Goal: Check status: Check status

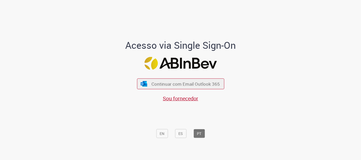
click at [177, 78] on div "Continuar com Email Outlook 365 Sou fornecedor" at bounding box center [180, 87] width 87 height 29
click at [149, 90] on div "Continuar com Email Outlook 365 Sou fornecedor" at bounding box center [180, 87] width 87 height 29
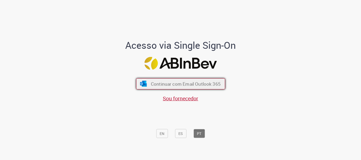
click at [148, 88] on button "Continuar com Email Outlook 365" at bounding box center [180, 83] width 89 height 11
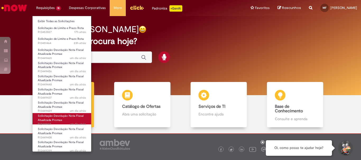
scroll to position [67, 0]
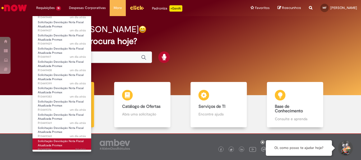
click at [60, 146] on span "Solicitação Devolução Nota Fiscal Atualizada Promax" at bounding box center [61, 143] width 46 height 8
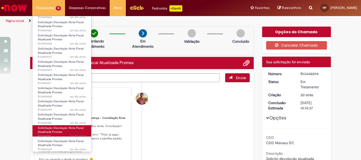
scroll to position [67, 0]
click at [61, 133] on span "Solicitação Devolução Nota Fiscal Atualizada Promax" at bounding box center [61, 130] width 46 height 8
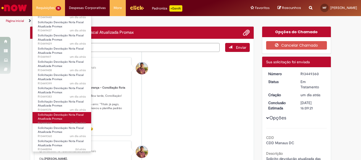
click at [62, 119] on span "Solicitação Devolução Nota Fiscal Atualizada Promax" at bounding box center [61, 117] width 46 height 8
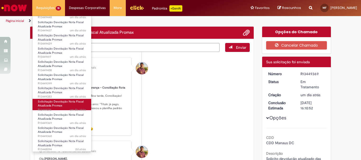
click at [63, 107] on link "Solicitação Devolução Nota Fiscal Atualizada Promax um dia atrás um dia atrás R…" at bounding box center [61, 104] width 59 height 11
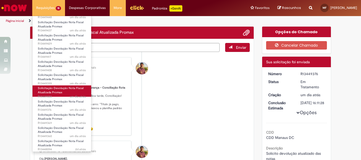
click at [63, 93] on link "Solicitação Devolução Nota Fiscal Atualizada Promax um dia atrás um dia atrás R…" at bounding box center [61, 91] width 59 height 11
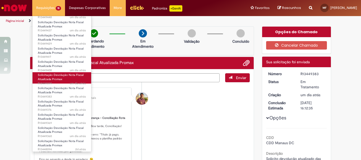
click at [64, 82] on span "um dia atrás um dia atrás R13449399" at bounding box center [62, 84] width 48 height 4
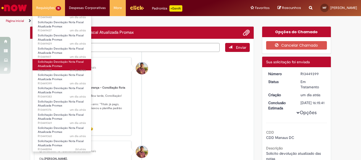
click at [64, 67] on link "Solicitação Devolução Nota Fiscal Atualizada Promax um dia atrás um dia atrás R…" at bounding box center [61, 64] width 59 height 11
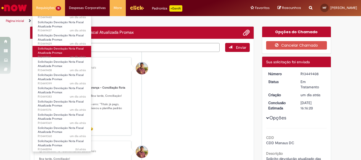
click at [68, 51] on link "Solicitação Devolução Nota Fiscal Atualizada Promax um dia atrás um dia atrás R…" at bounding box center [61, 51] width 59 height 11
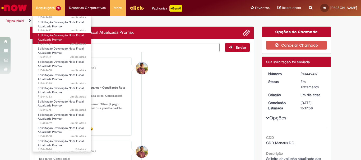
click at [66, 39] on link "Solicitação Devolução Nota Fiscal Atualizada Promax um dia atrás um dia atrás R…" at bounding box center [61, 38] width 59 height 11
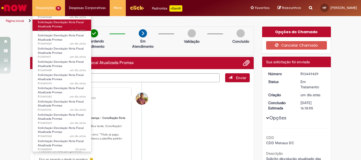
click at [63, 26] on link "Solicitação Devolução Nota Fiscal Atualizada Promax um dia atrás um dia atrás R…" at bounding box center [61, 25] width 59 height 11
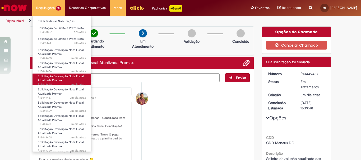
click at [64, 81] on link "Solicitação Devolução Nota Fiscal Atualizada Promax um dia atrás um dia atrás R…" at bounding box center [61, 79] width 59 height 11
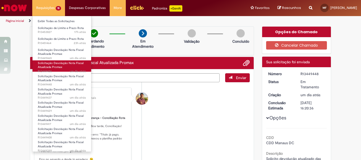
click at [63, 67] on link "Solicitação Devolução Nota Fiscal Atualizada Promax um dia atrás um dia atrás R…" at bounding box center [61, 65] width 59 height 11
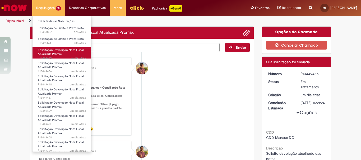
click at [62, 53] on link "Solicitação Devolução Nota Fiscal Atualizada Promax um dia atrás um dia atrás R…" at bounding box center [61, 52] width 59 height 11
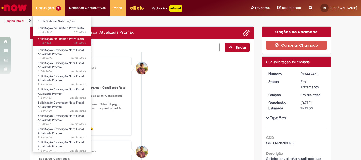
click at [63, 37] on span "Solicitação de Limite e Prazo Rota" at bounding box center [61, 39] width 46 height 4
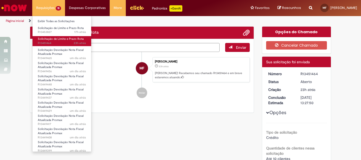
click at [63, 37] on span "Solicitação de Limite e Prazo Rota" at bounding box center [61, 39] width 46 height 4
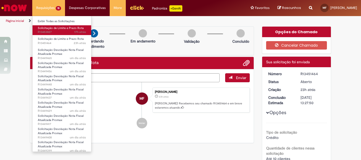
click at [62, 31] on span "17h atrás 17 horas atrás R13453827" at bounding box center [62, 32] width 48 height 4
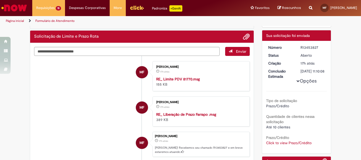
click at [134, 25] on ul "Página inicial Formulário de Atendimento" at bounding box center [120, 21] width 233 height 10
